Goal: Transaction & Acquisition: Purchase product/service

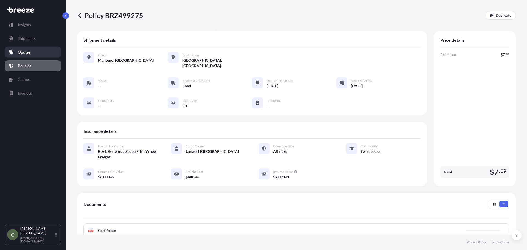
click at [39, 52] on link "Quotes" at bounding box center [33, 52] width 57 height 11
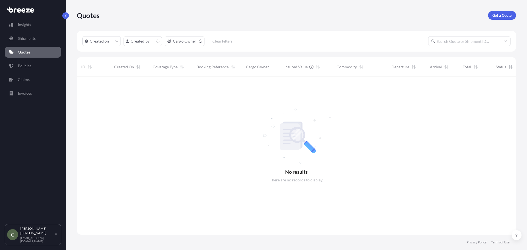
scroll to position [157, 435]
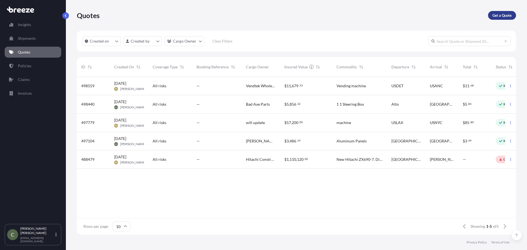
click at [494, 14] on p "Get a Quote" at bounding box center [501, 15] width 19 height 5
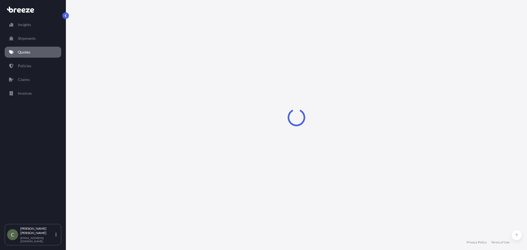
select select "Sea"
select select "1"
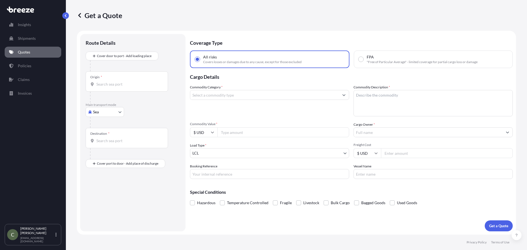
click at [117, 115] on body "Insights Shipments Quotes Policies Claims Invoices C [PERSON_NAME] [EMAIL_ADDRE…" at bounding box center [263, 125] width 527 height 250
click at [105, 146] on span "Road" at bounding box center [100, 145] width 9 height 5
select select "Road"
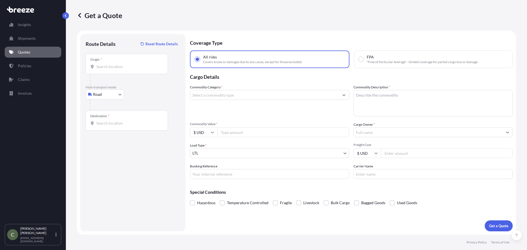
click at [132, 71] on div "Origin *" at bounding box center [127, 64] width 82 height 20
click at [132, 69] on input "Origin *" at bounding box center [128, 66] width 65 height 5
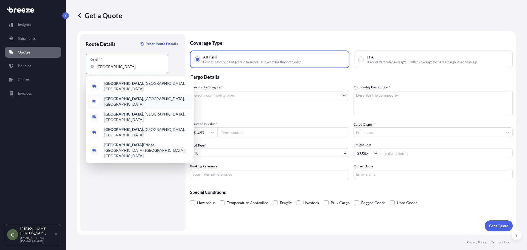
click at [124, 97] on b "[GEOGRAPHIC_DATA]" at bounding box center [123, 98] width 39 height 5
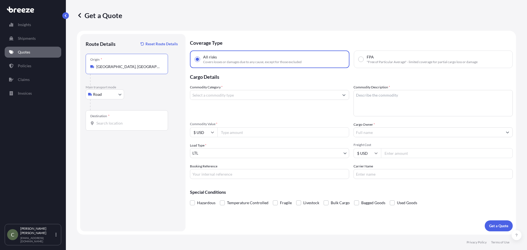
type input "[GEOGRAPHIC_DATA], [GEOGRAPHIC_DATA], [GEOGRAPHIC_DATA]"
click at [108, 128] on div "Destination *" at bounding box center [127, 120] width 82 height 20
click at [108, 126] on input "Destination *" at bounding box center [128, 123] width 65 height 5
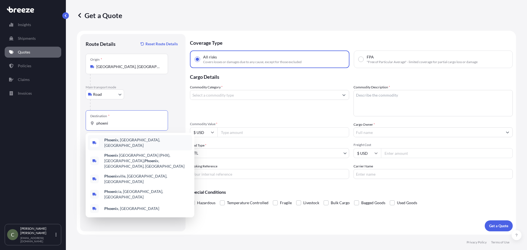
click at [112, 145] on div "Phoeni x, [GEOGRAPHIC_DATA], [GEOGRAPHIC_DATA]" at bounding box center [140, 142] width 104 height 15
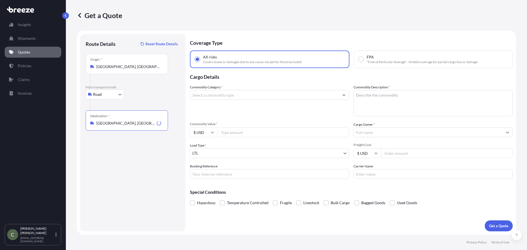
type input "[GEOGRAPHIC_DATA], [GEOGRAPHIC_DATA], [GEOGRAPHIC_DATA]"
click at [277, 95] on input "Commodity Category *" at bounding box center [264, 95] width 149 height 10
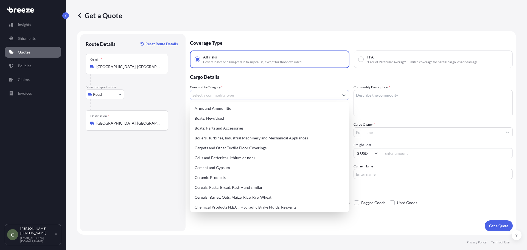
scroll to position [91, 0]
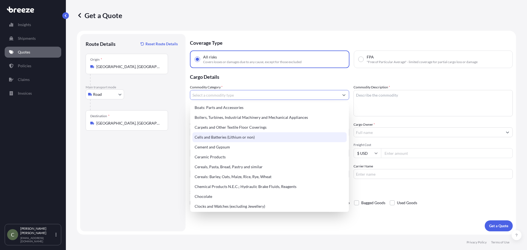
click at [250, 137] on div "Cells and Batteries (Lithium or non)" at bounding box center [269, 137] width 154 height 10
type input "Cells and Batteries (Lithium or non)"
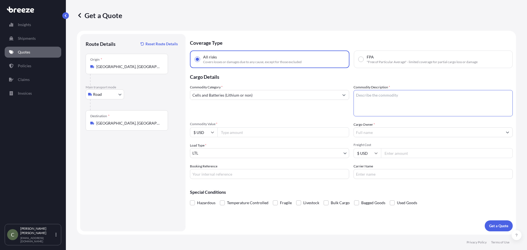
click at [387, 102] on textarea "Commodity Description *" at bounding box center [433, 103] width 159 height 26
type textarea "6 volt batteries"
click at [320, 129] on input "Commodity Value *" at bounding box center [283, 132] width 132 height 10
click at [312, 135] on input "Commodity Value *" at bounding box center [283, 132] width 132 height 10
type input "2520"
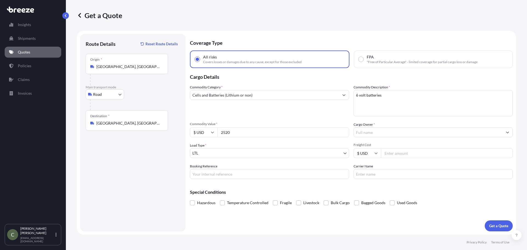
click at [374, 134] on input "Cargo Owner *" at bounding box center [428, 132] width 149 height 10
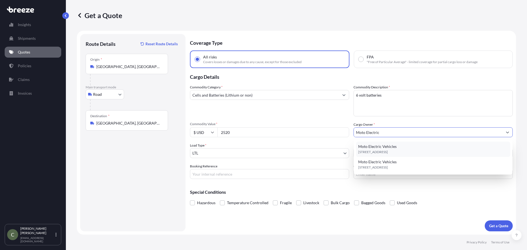
click at [376, 145] on span "Moto Electric Vehicles" at bounding box center [377, 146] width 38 height 5
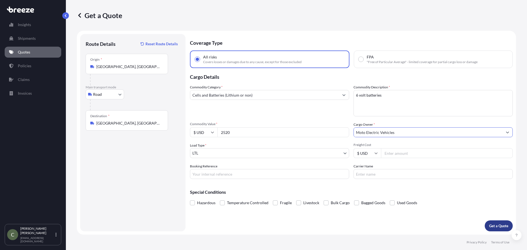
type input "Moto Electric Vehicles"
click at [493, 222] on button "Get a Quote" at bounding box center [499, 225] width 28 height 11
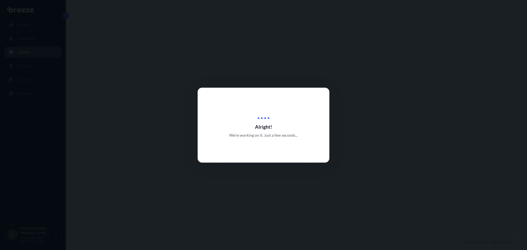
select select "Road"
select select "1"
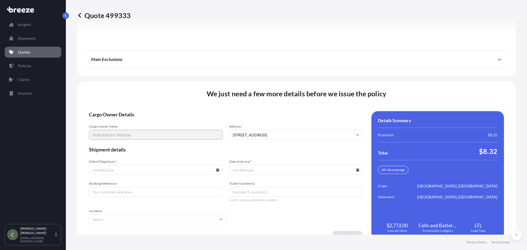
scroll to position [752, 0]
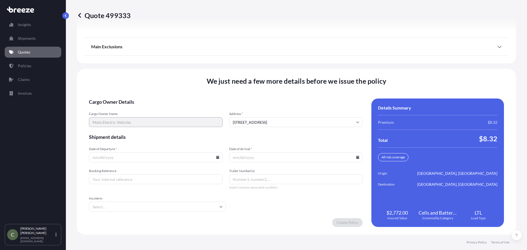
click at [217, 158] on icon at bounding box center [217, 157] width 3 height 3
click at [154, 108] on button "18" at bounding box center [155, 108] width 9 height 9
type input "[DATE]"
click at [356, 157] on icon at bounding box center [357, 157] width 3 height 3
click at [293, 120] on button "25" at bounding box center [294, 118] width 9 height 9
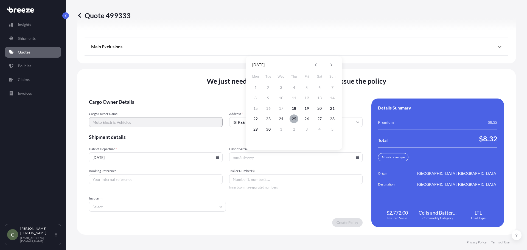
type input "[DATE]"
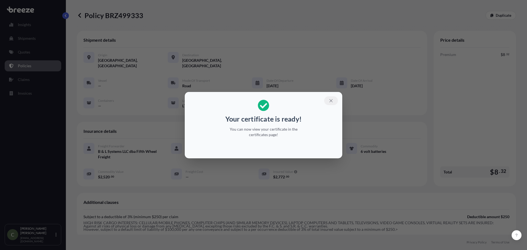
click at [331, 98] on icon "button" at bounding box center [331, 100] width 5 height 5
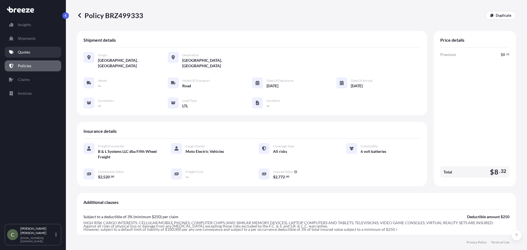
click at [30, 49] on p "Quotes" at bounding box center [24, 51] width 12 height 5
